Goal: Task Accomplishment & Management: Complete application form

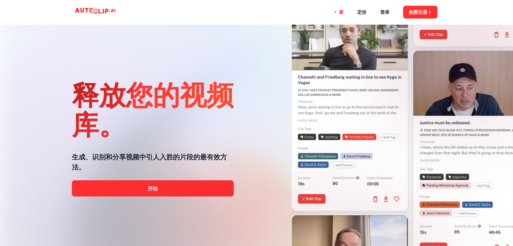
click at [162, 192] on div at bounding box center [256, 246] width 411 height 135
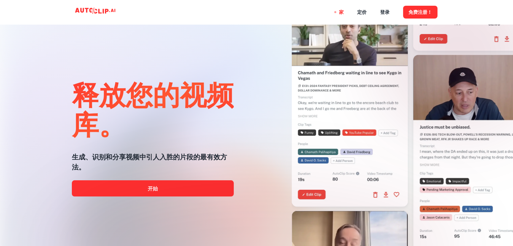
click at [162, 190] on div at bounding box center [256, 246] width 411 height 135
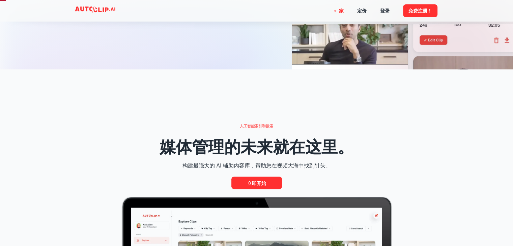
scroll to position [202, 0]
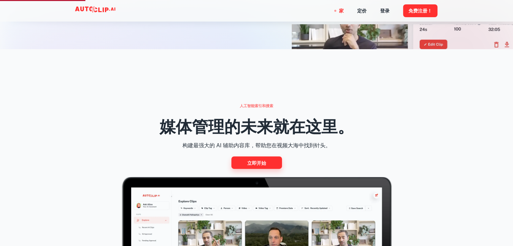
click at [253, 164] on font "立即开始" at bounding box center [256, 162] width 19 height 5
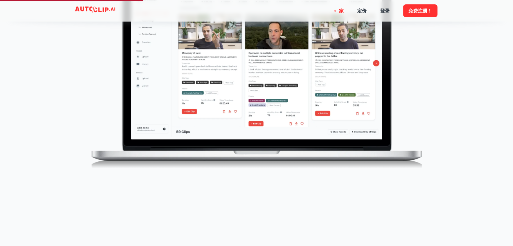
scroll to position [540, 0]
